Goal: Browse casually: Explore the website without a specific task or goal

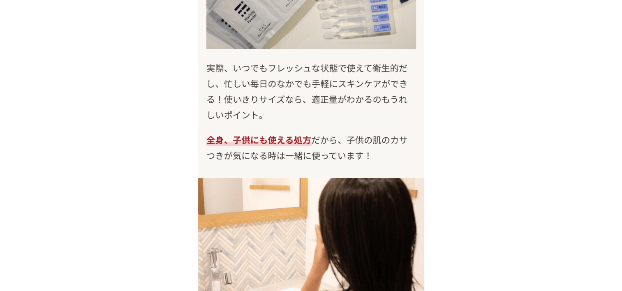
scroll to position [7235, 0]
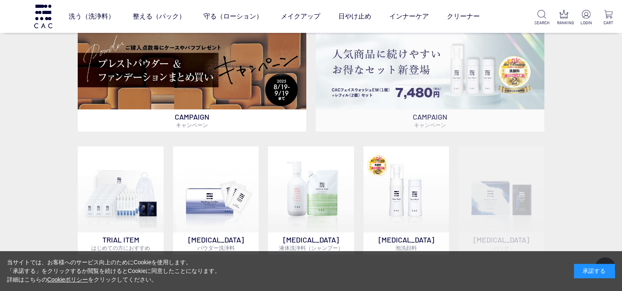
scroll to position [247, 0]
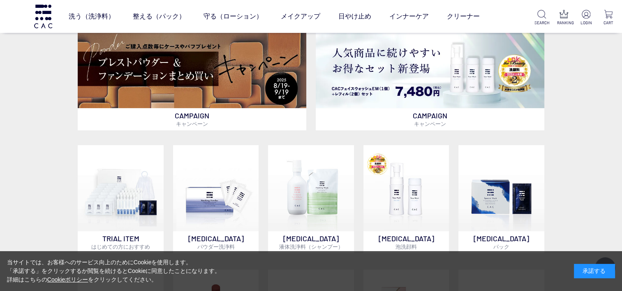
click at [585, 270] on div "承諾する" at bounding box center [594, 271] width 41 height 14
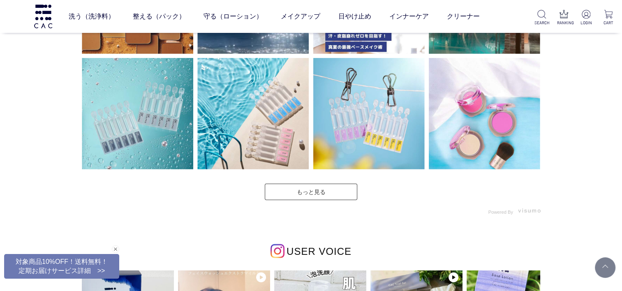
scroll to position [2056, 0]
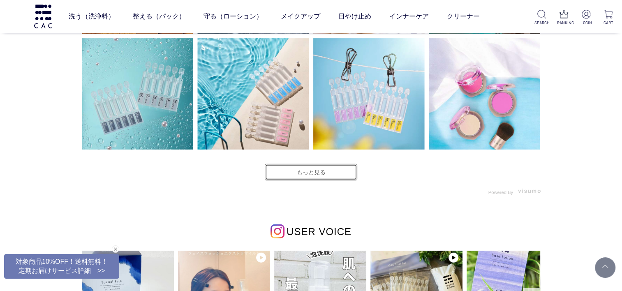
click at [326, 170] on link "もっと見る" at bounding box center [311, 172] width 92 height 16
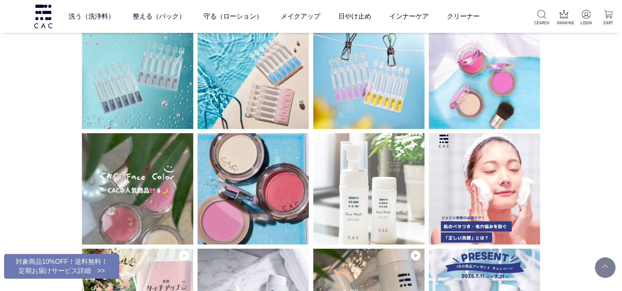
scroll to position [2138, 0]
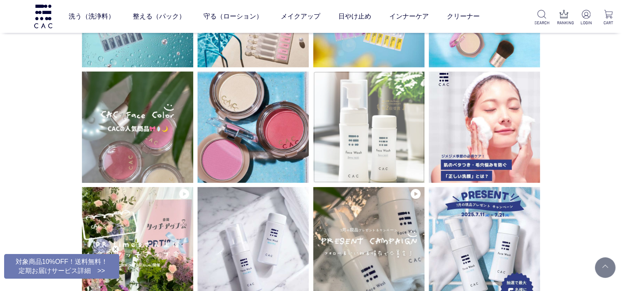
click at [358, 151] on img at bounding box center [368, 127] width 111 height 111
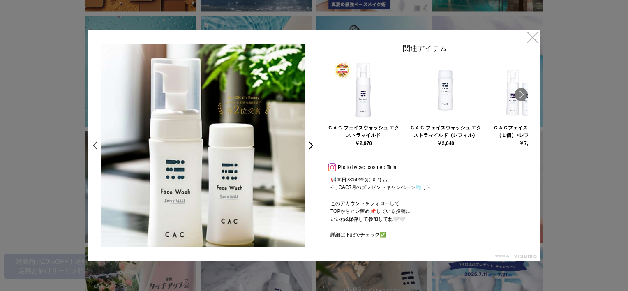
click at [92, 145] on link "<" at bounding box center [93, 145] width 12 height 15
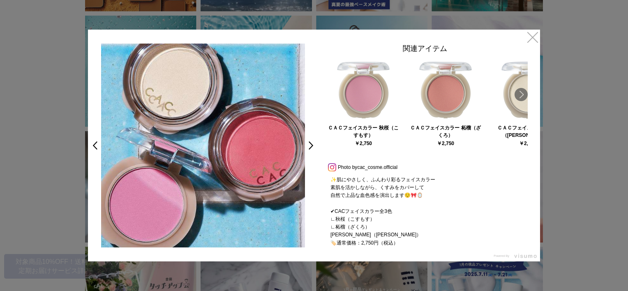
click at [31, 127] on div at bounding box center [314, 145] width 628 height 291
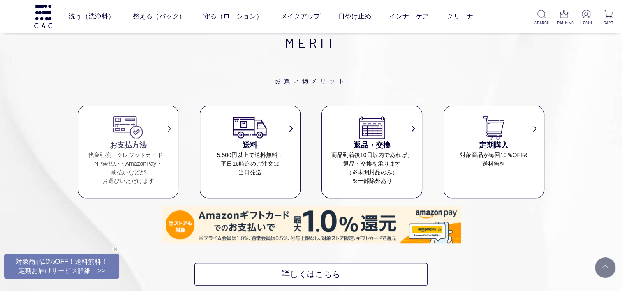
scroll to position [3615, 0]
